Goal: Information Seeking & Learning: Learn about a topic

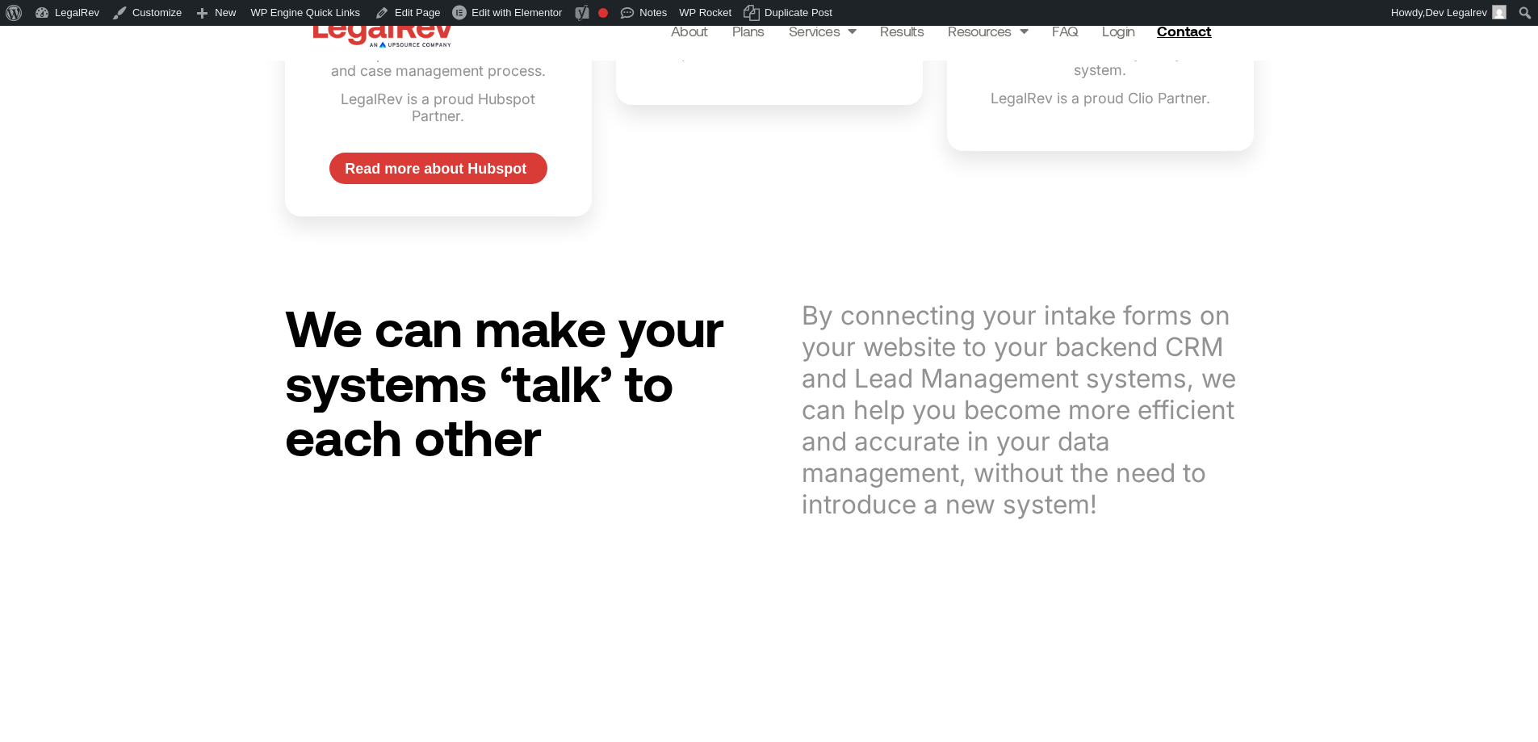
scroll to position [1614, 0]
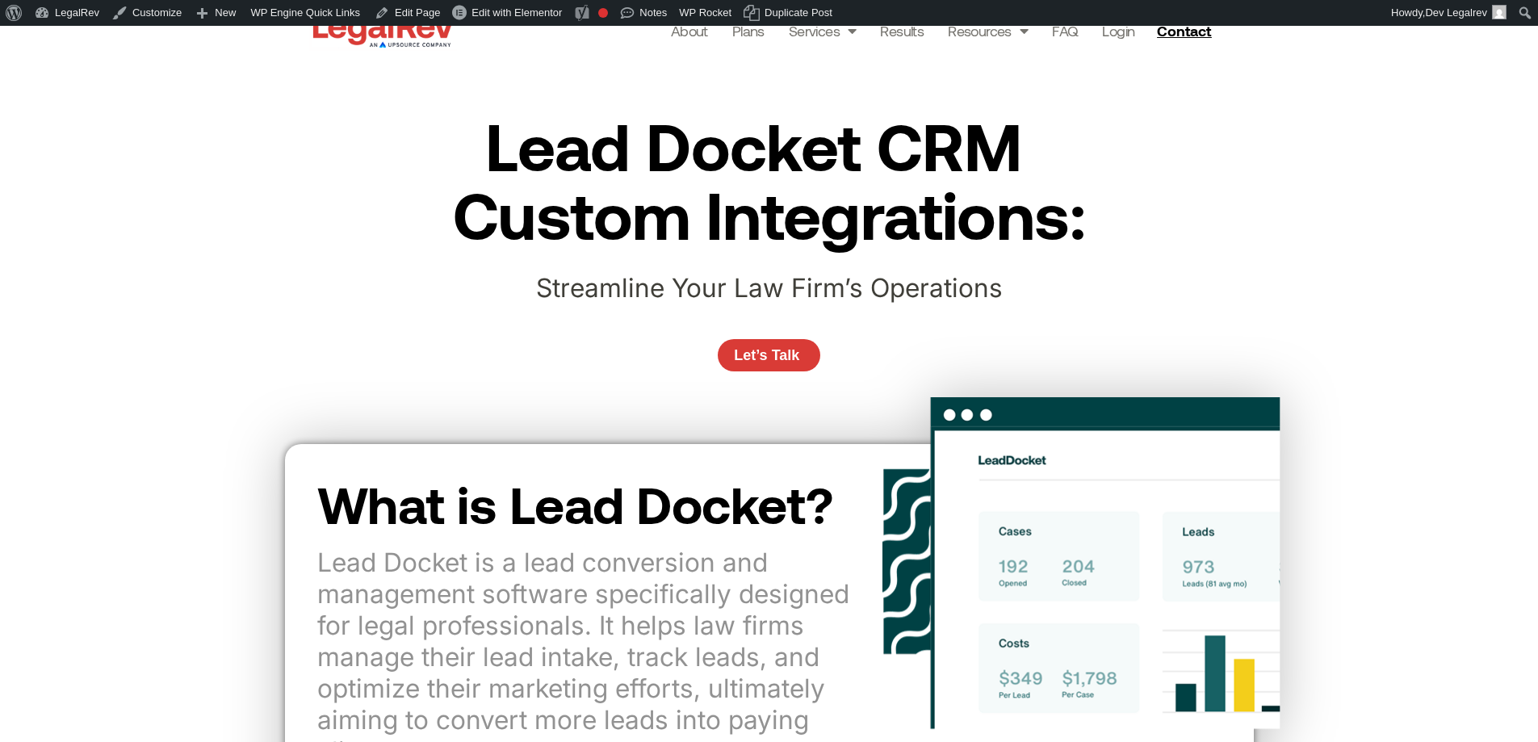
scroll to position [323, 0]
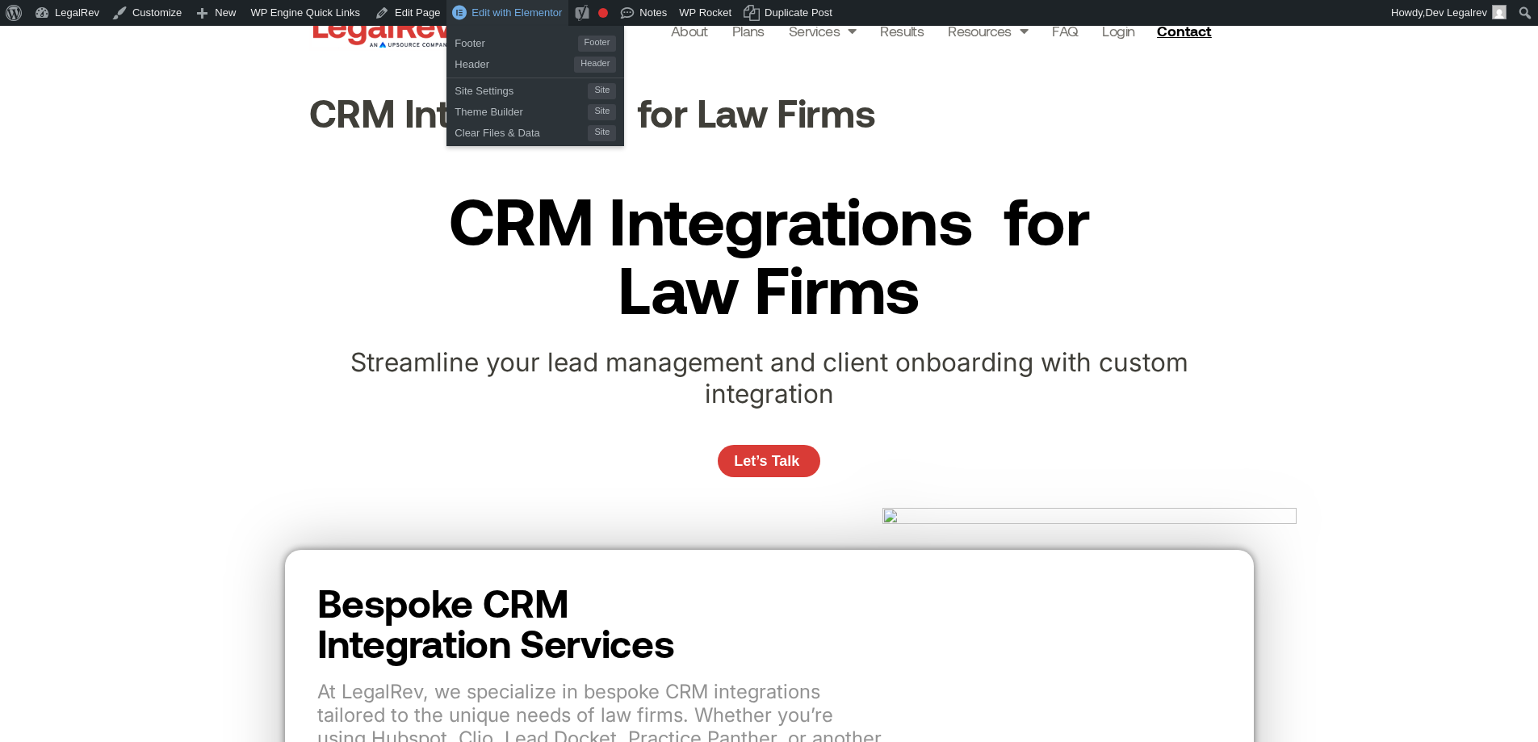
click at [509, 10] on span "Edit with Elementor" at bounding box center [516, 12] width 90 height 12
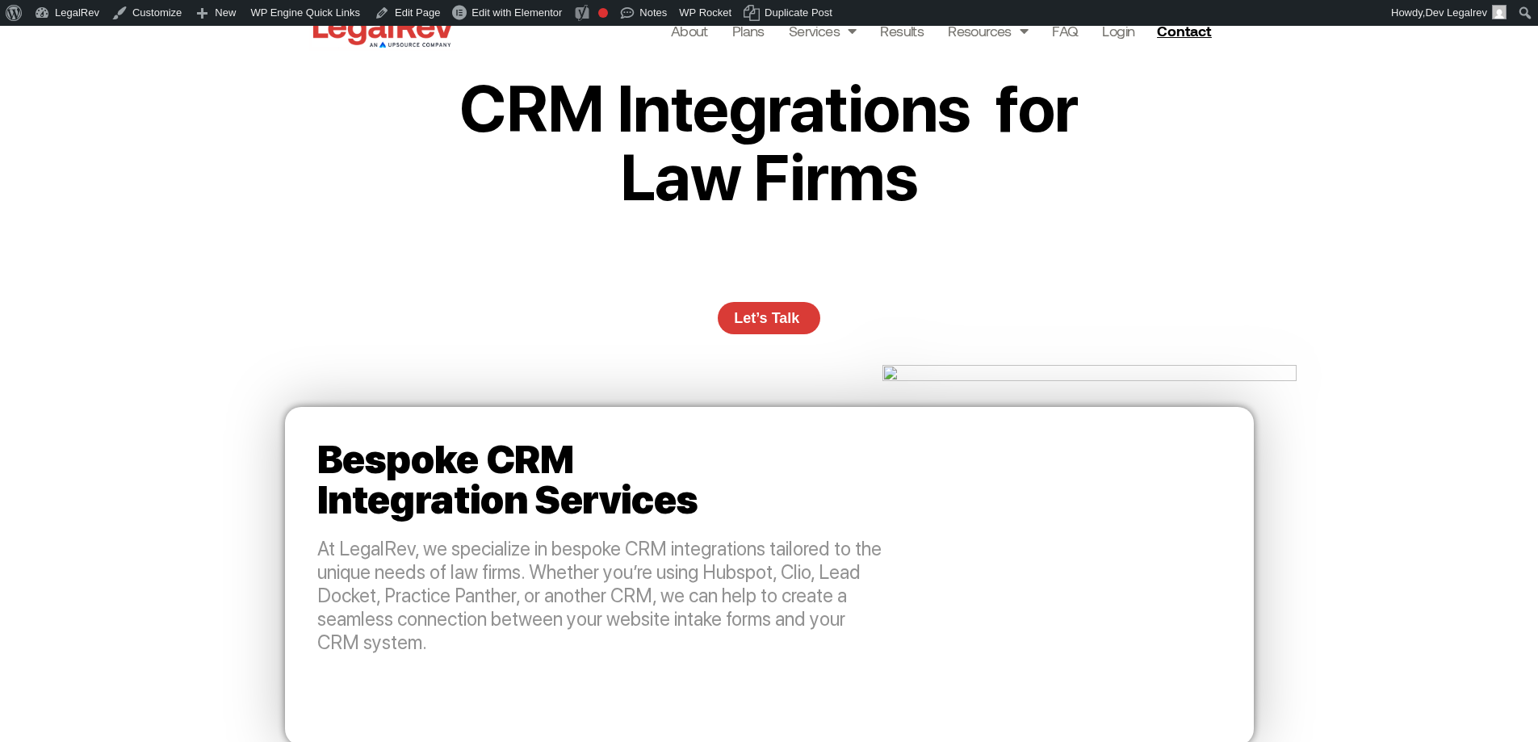
scroll to position [81, 0]
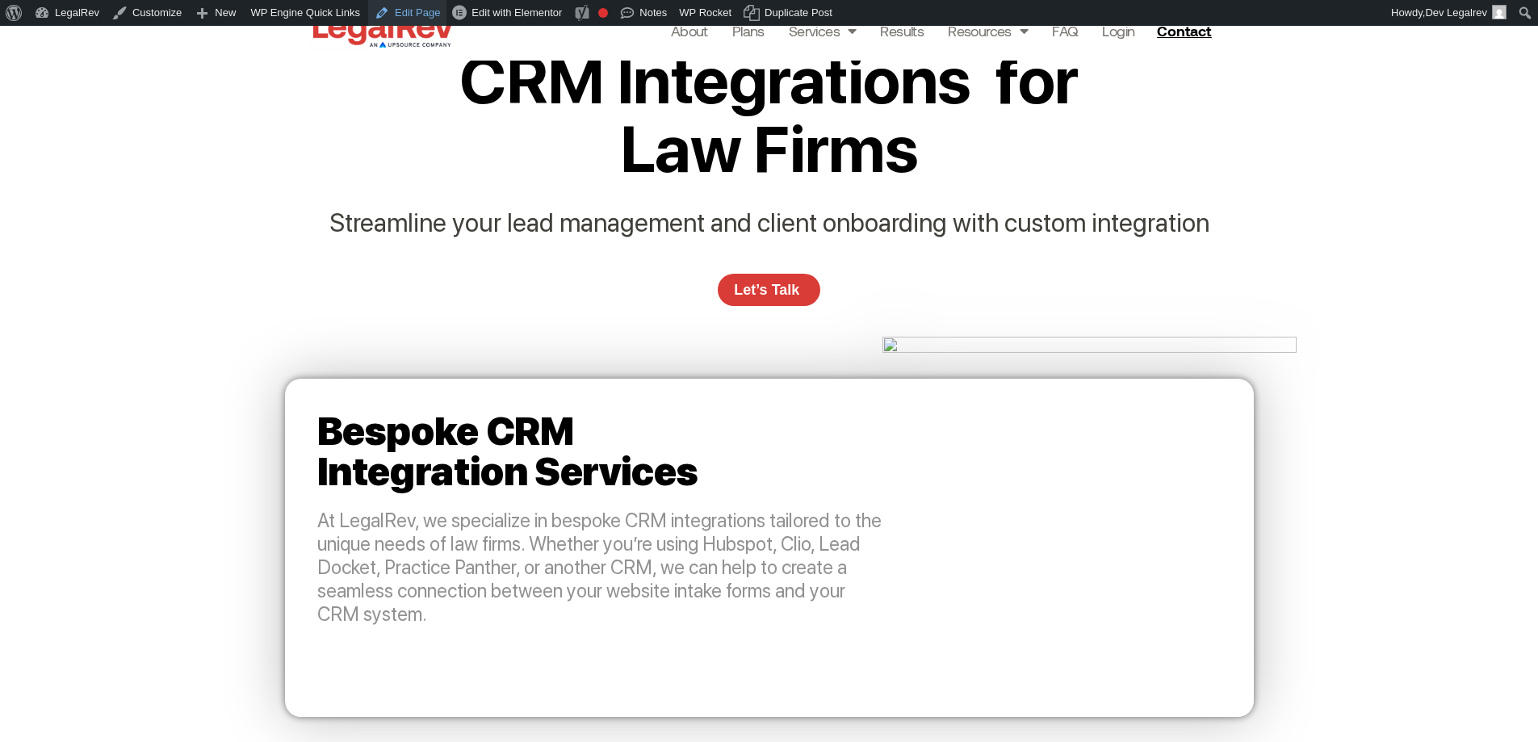
click at [403, 8] on link "Edit Page" at bounding box center [407, 13] width 78 height 26
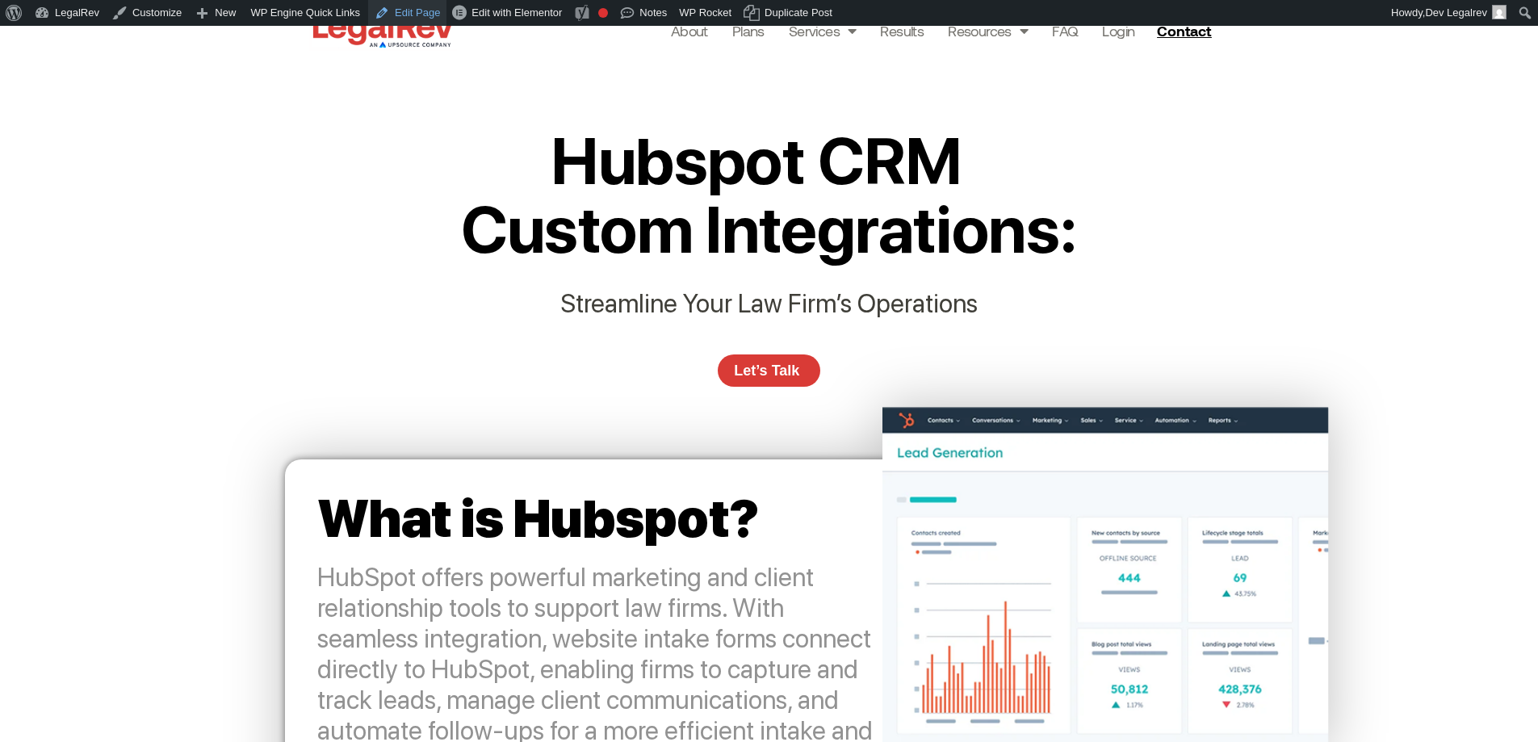
click at [408, 12] on link "Edit Page" at bounding box center [407, 13] width 78 height 26
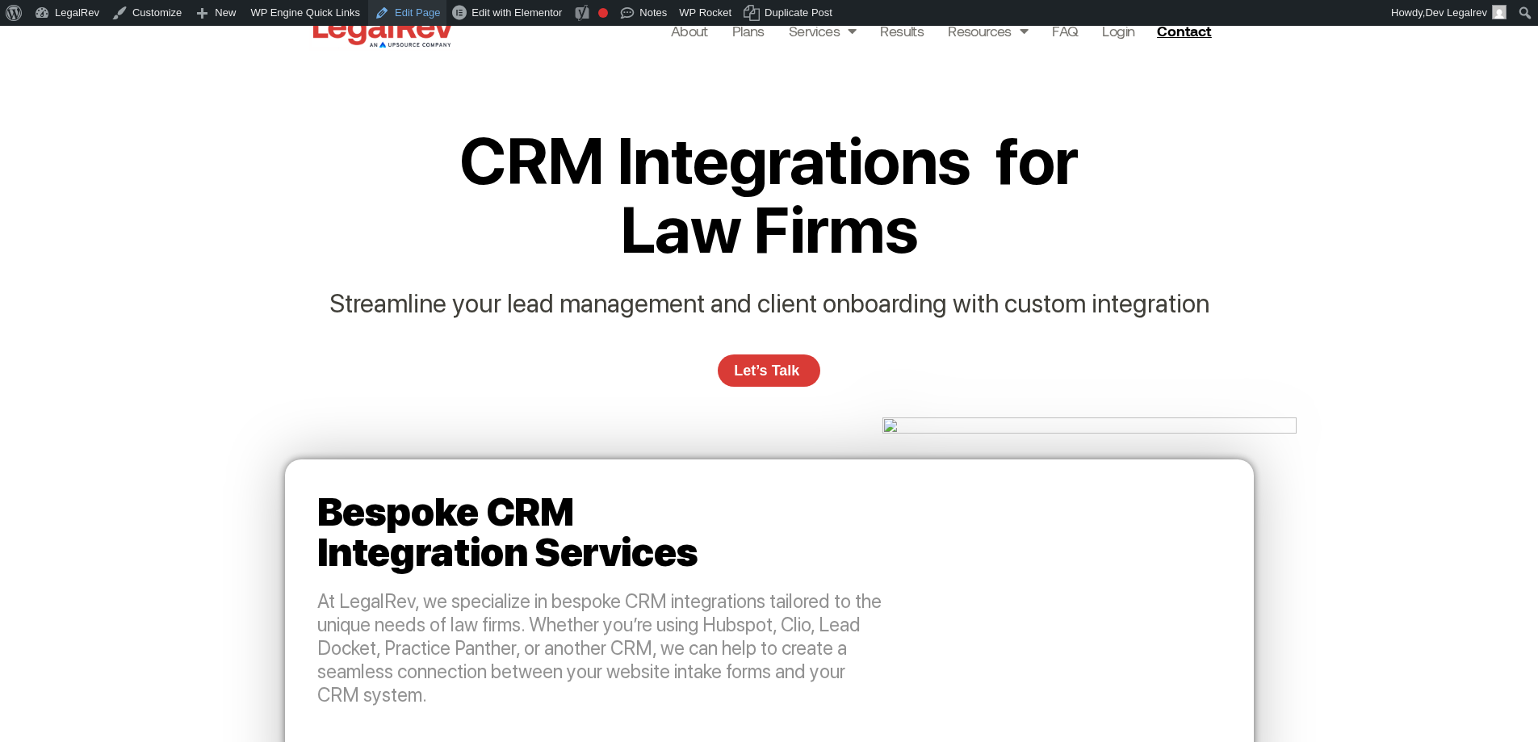
click at [390, 4] on link "Edit Page" at bounding box center [407, 13] width 78 height 26
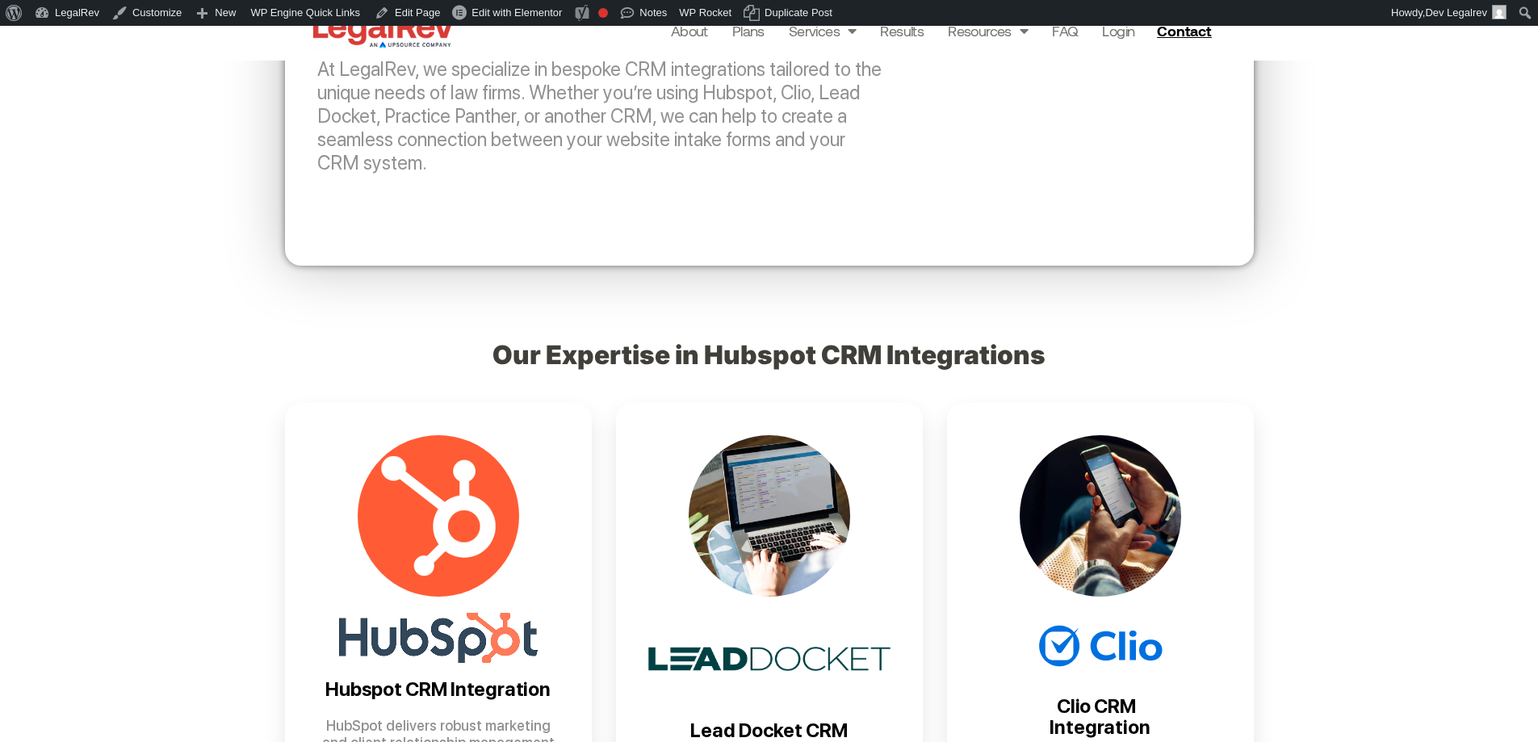
scroll to position [646, 0]
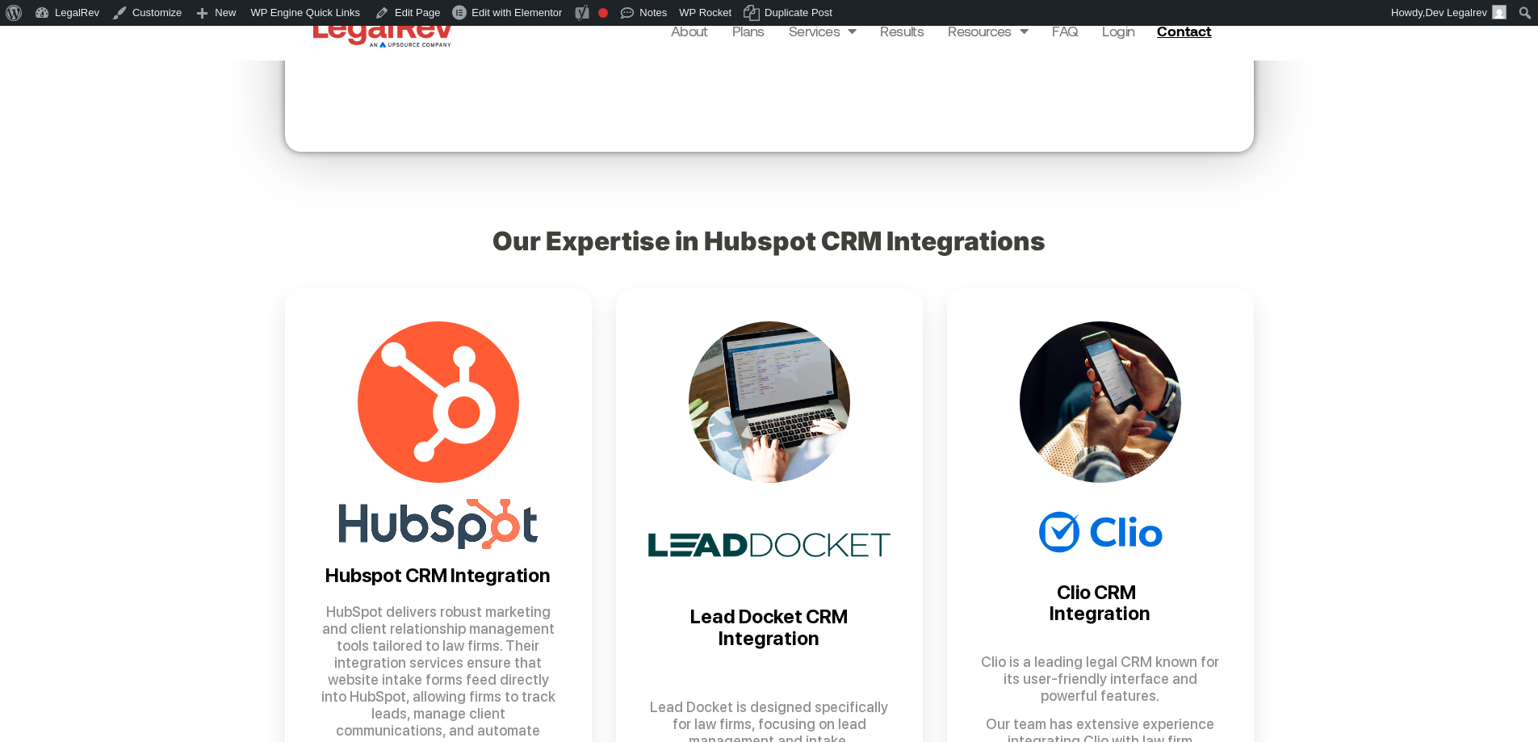
click at [255, 358] on div "Our Expertise in Hubspot CRM Integrations Hubspot CRM Integration HubSpot deliv…" at bounding box center [769, 550] width 1538 height 721
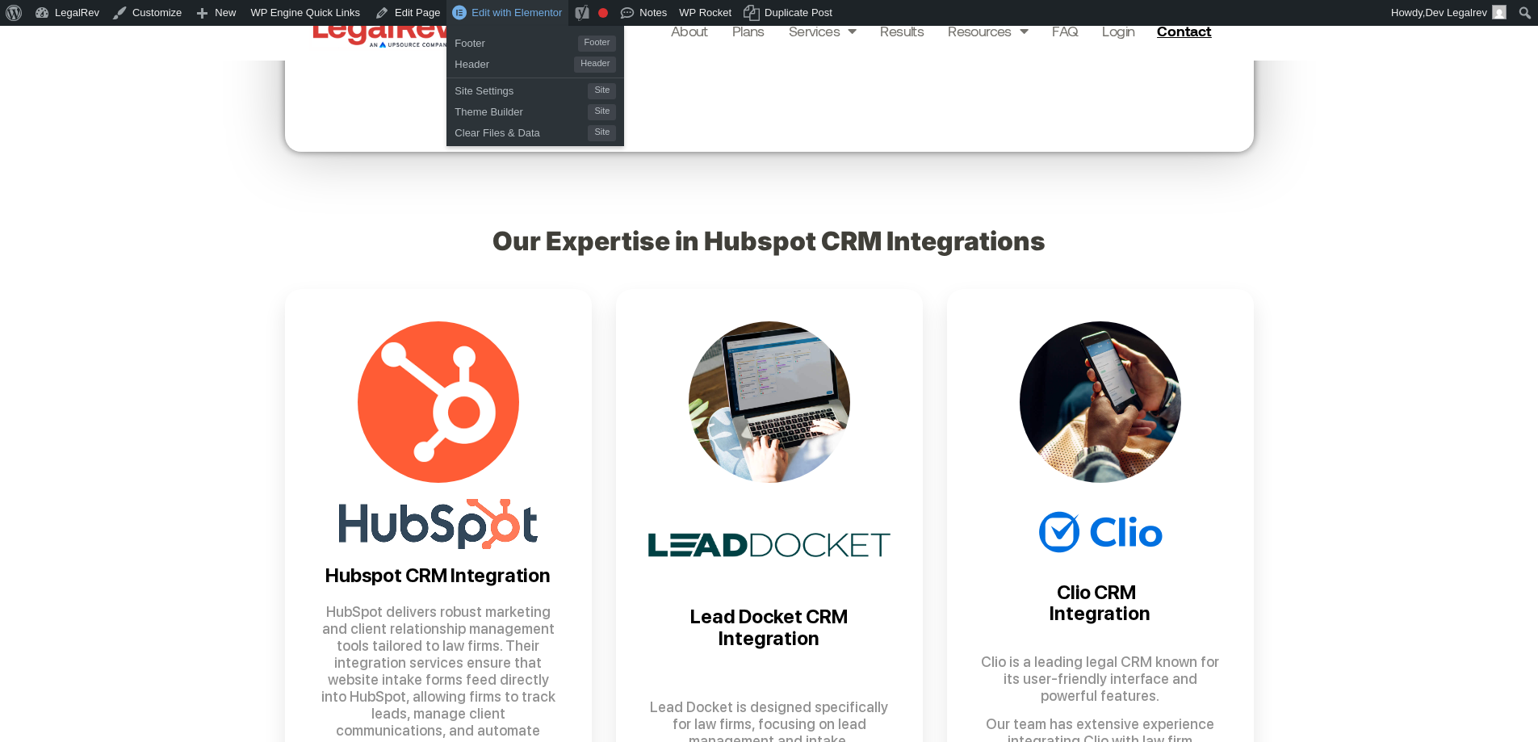
click at [506, 10] on span "Edit with Elementor" at bounding box center [516, 12] width 90 height 12
